Goal: Navigation & Orientation: Find specific page/section

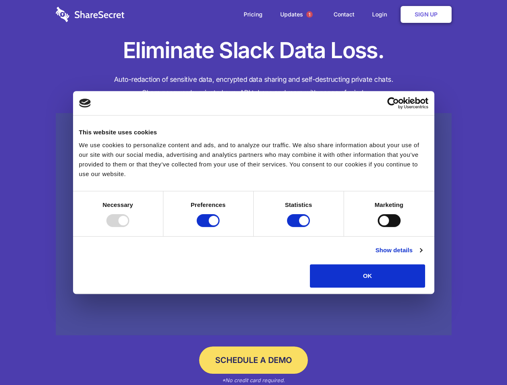
click at [129, 227] on div at bounding box center [117, 220] width 23 height 13
click at [220, 227] on input "Preferences" at bounding box center [208, 220] width 23 height 13
checkbox input "false"
click at [299, 227] on input "Statistics" at bounding box center [298, 220] width 23 height 13
checkbox input "false"
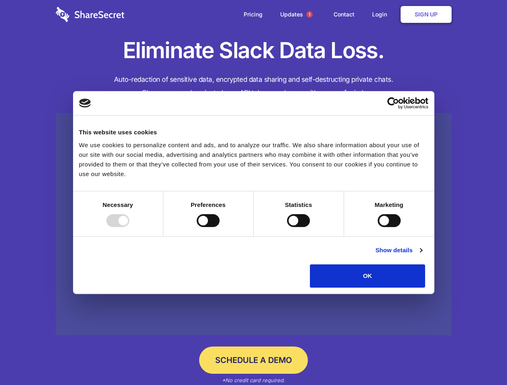
click at [378, 227] on input "Marketing" at bounding box center [389, 220] width 23 height 13
checkbox input "true"
click at [422, 255] on link "Show details" at bounding box center [398, 251] width 47 height 10
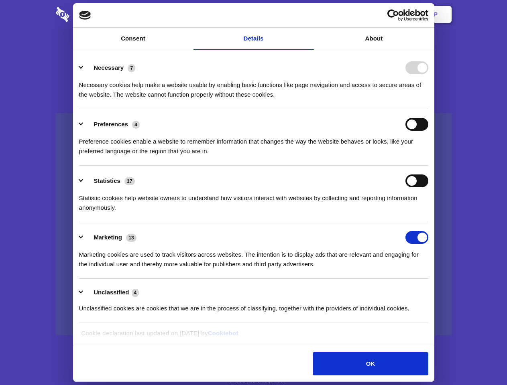
click at [428, 109] on li "Necessary 7 Necessary cookies help make a website usable by enabling basic func…" at bounding box center [253, 81] width 349 height 57
click at [309, 14] on span "1" at bounding box center [309, 14] width 6 height 6
